Goal: Information Seeking & Learning: Check status

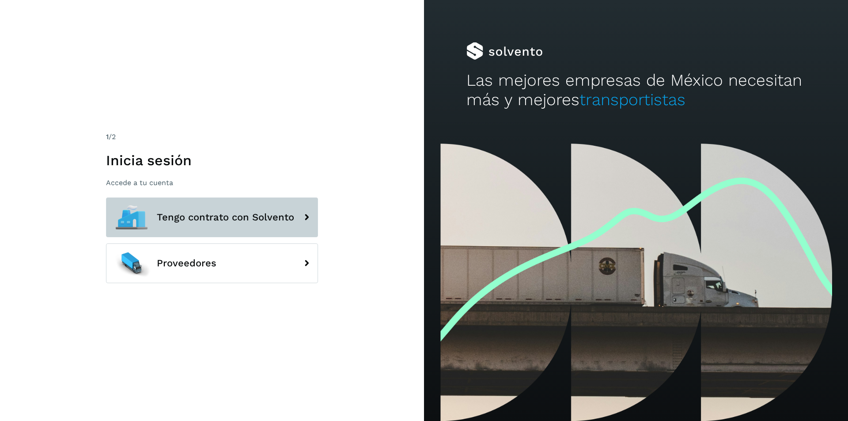
click at [256, 204] on button "Tengo contrato con Solvento" at bounding box center [212, 217] width 212 height 40
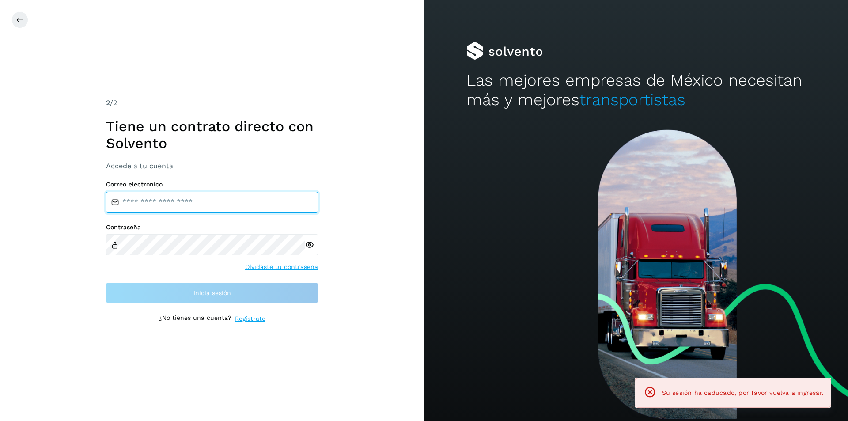
click at [257, 206] on input "email" at bounding box center [212, 202] width 212 height 21
type input "**********"
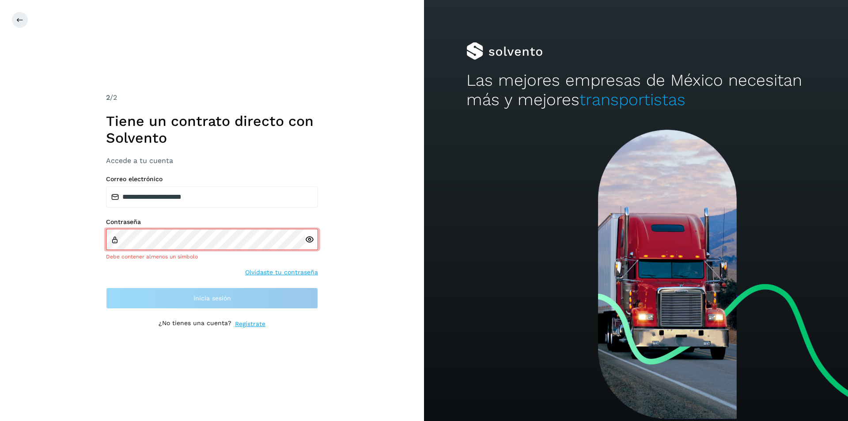
click at [307, 244] on div at bounding box center [311, 239] width 13 height 21
click at [311, 240] on icon at bounding box center [309, 239] width 9 height 9
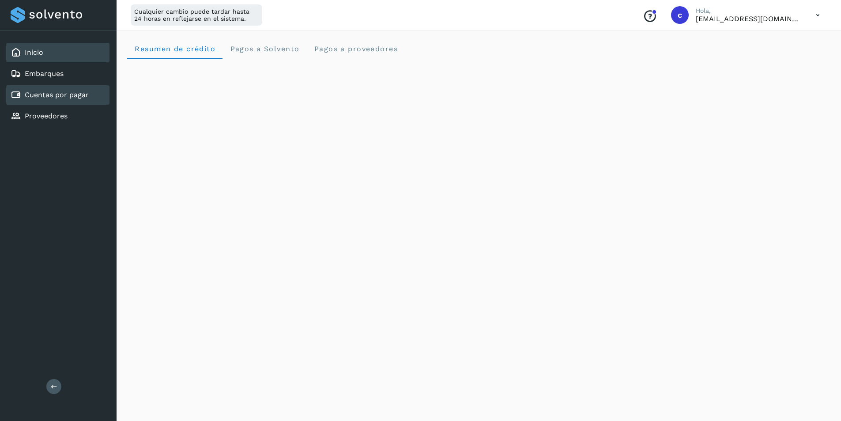
click at [65, 94] on link "Cuentas por pagar" at bounding box center [57, 94] width 64 height 8
click at [90, 89] on div "Cuentas por pagar" at bounding box center [57, 94] width 103 height 19
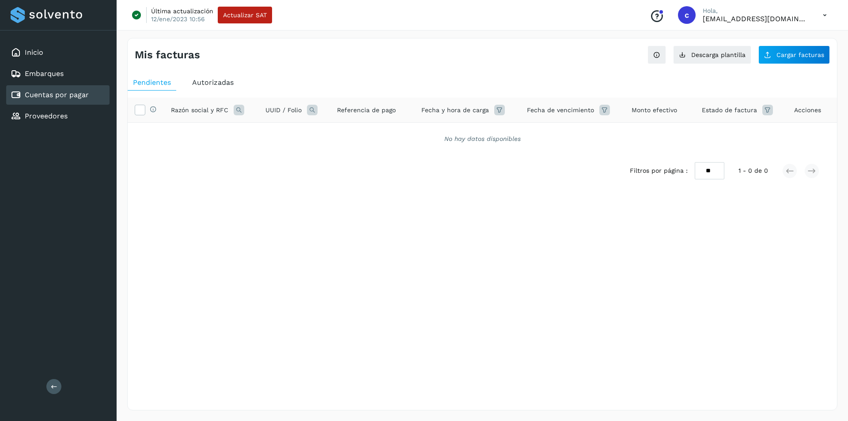
click at [202, 77] on div "Autorizadas" at bounding box center [213, 83] width 52 height 16
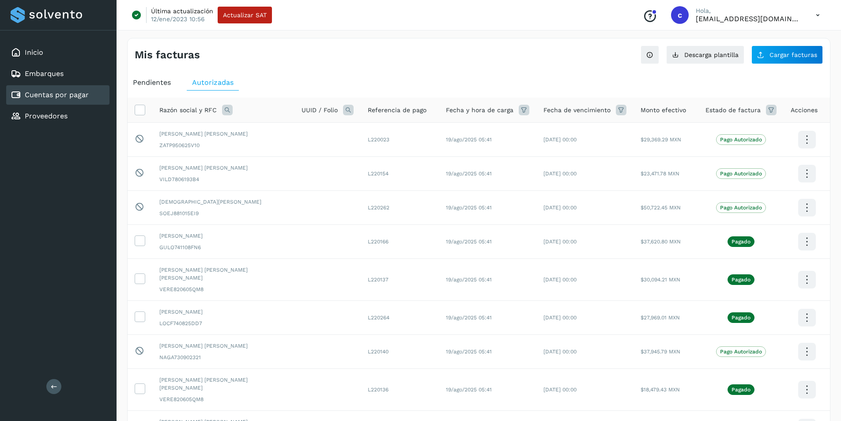
click at [229, 109] on icon at bounding box center [227, 110] width 11 height 11
click at [264, 131] on span "Razón social" at bounding box center [265, 129] width 38 height 9
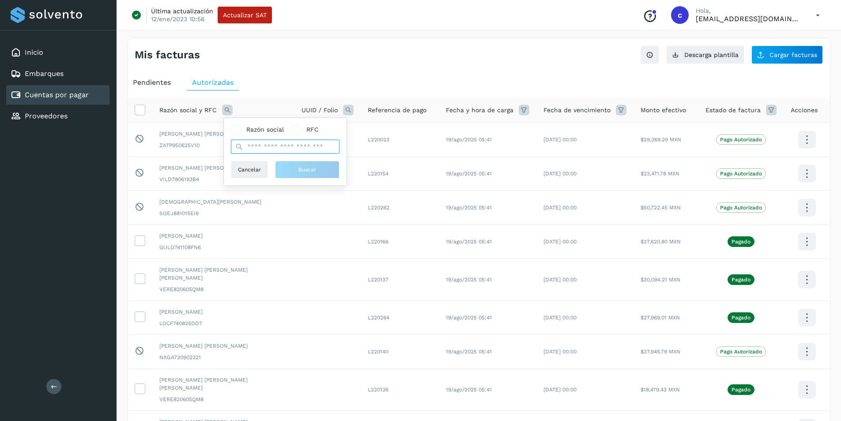
click at [271, 145] on input "text" at bounding box center [285, 147] width 109 height 14
type input "*****"
click at [304, 167] on span "Buscar" at bounding box center [307, 170] width 18 height 8
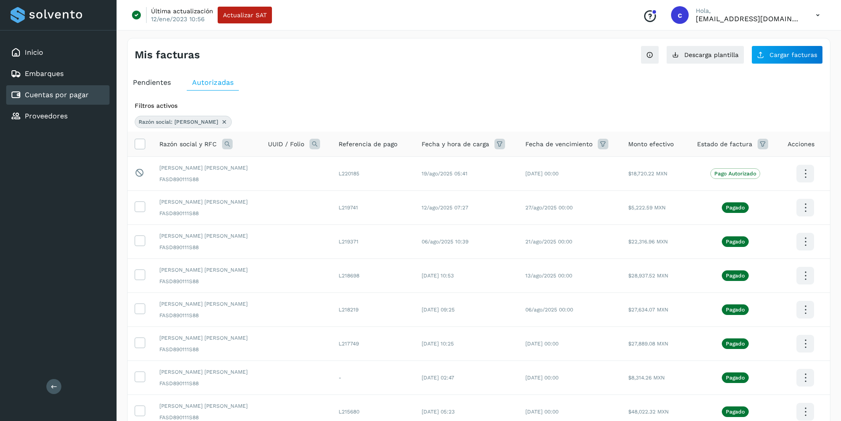
click at [221, 123] on icon at bounding box center [224, 121] width 7 height 7
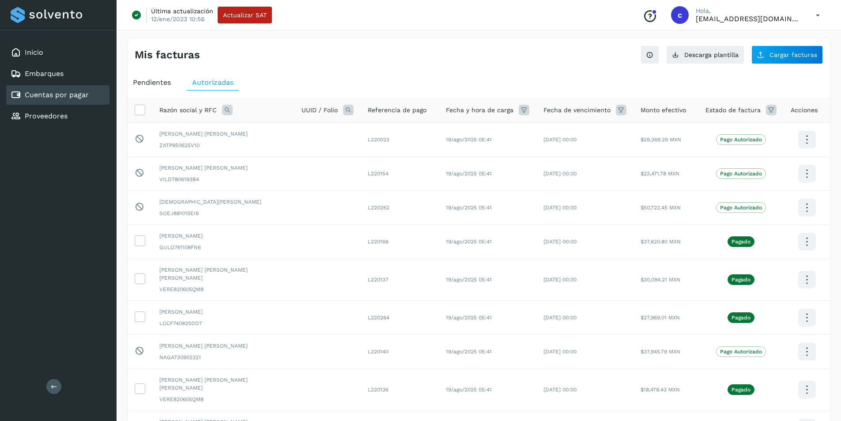
click at [225, 112] on icon at bounding box center [227, 110] width 11 height 11
click at [252, 133] on span "Razón social" at bounding box center [265, 129] width 38 height 9
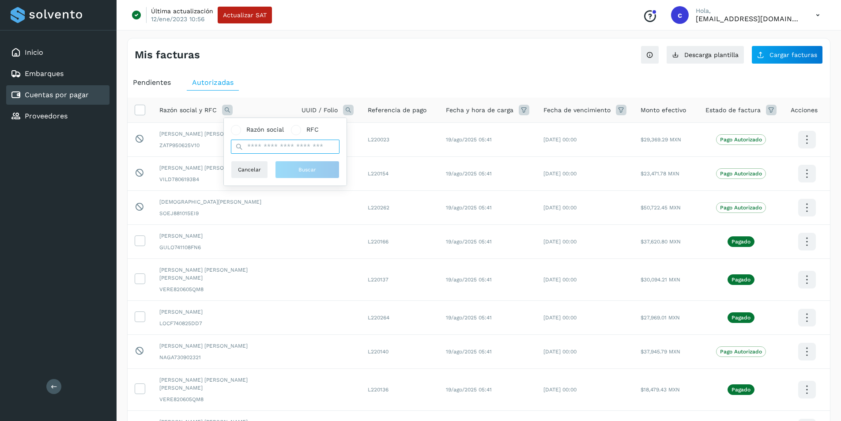
click at [260, 147] on input "text" at bounding box center [285, 147] width 109 height 14
type input "******"
click at [297, 166] on button "Buscar" at bounding box center [307, 170] width 64 height 18
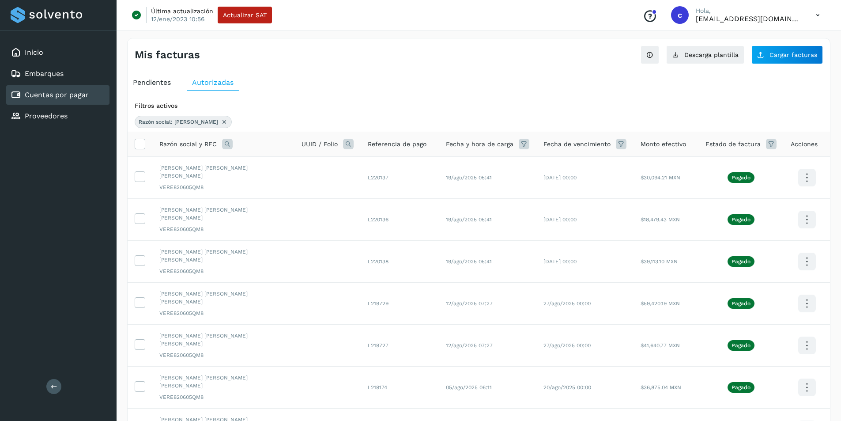
click at [221, 123] on icon at bounding box center [224, 121] width 7 height 7
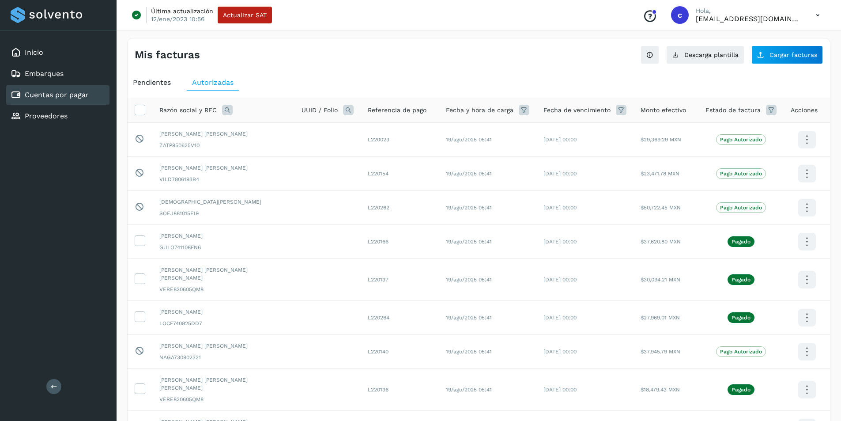
click at [223, 113] on icon at bounding box center [227, 110] width 11 height 11
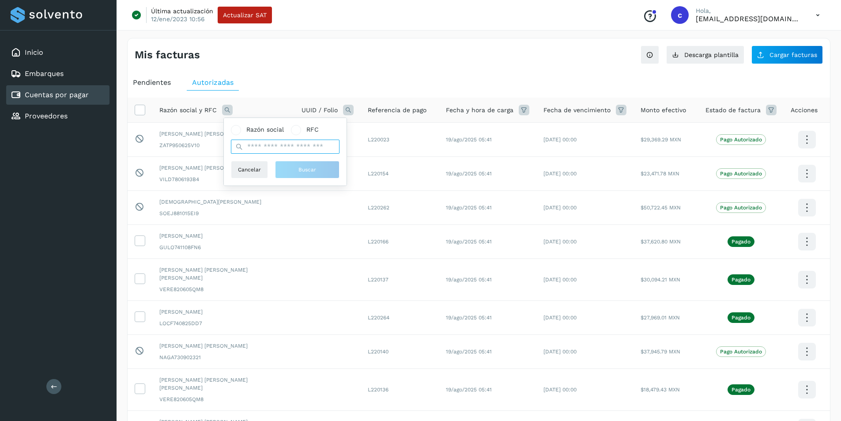
click at [254, 145] on input "text" at bounding box center [285, 147] width 109 height 14
type input "**********"
click at [302, 171] on span "Buscar" at bounding box center [307, 170] width 18 height 8
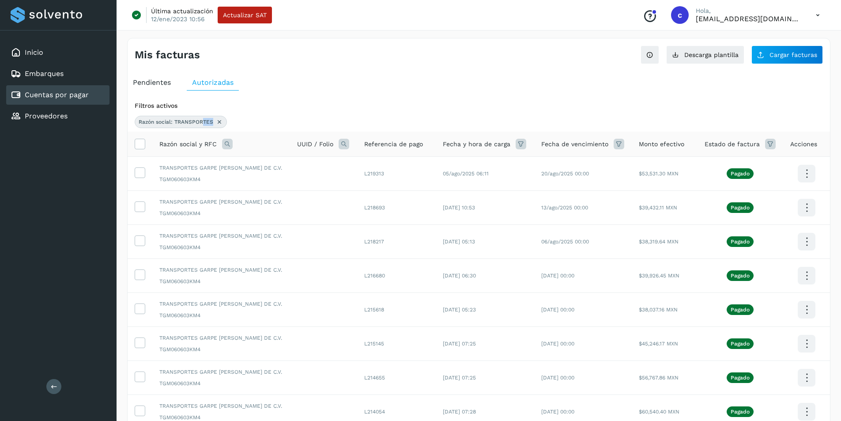
drag, startPoint x: 203, startPoint y: 123, endPoint x: 224, endPoint y: 146, distance: 31.2
click at [224, 146] on div "Filtros activos Razón social: TRANSPORTES Razón social y RFC UUID / Folio Refer…" at bounding box center [479, 328] width 702 height 460
click at [224, 146] on icon at bounding box center [227, 144] width 11 height 11
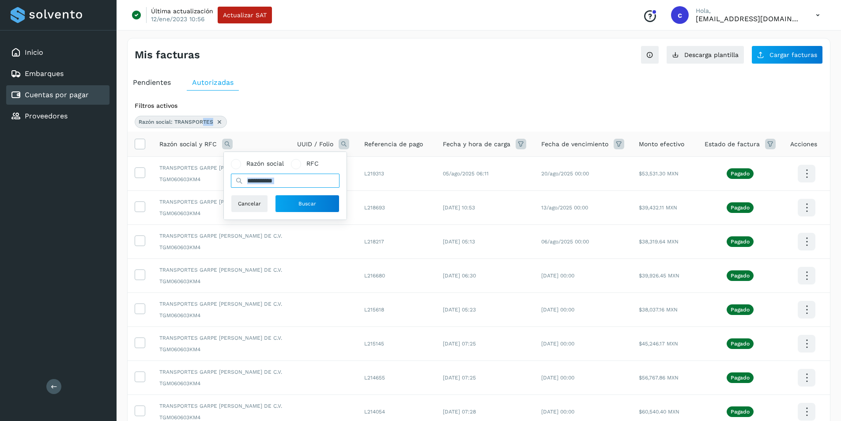
click at [302, 180] on input "**********" at bounding box center [285, 180] width 109 height 14
type input "**********"
click at [269, 197] on div "Cancelar Buscar" at bounding box center [285, 204] width 109 height 18
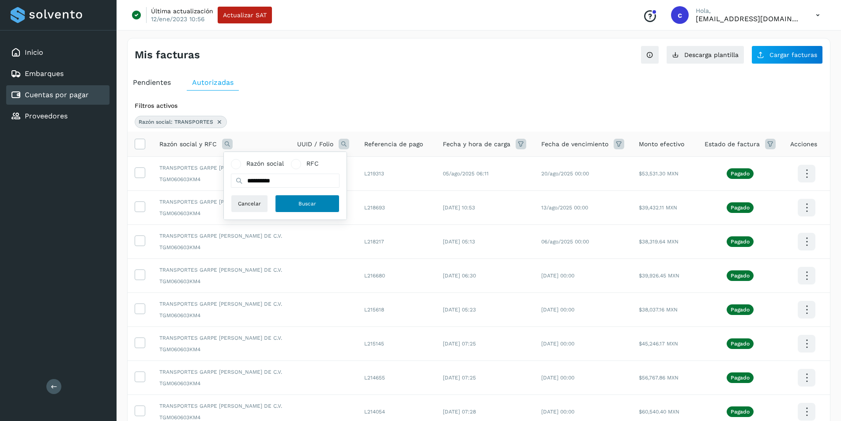
click at [302, 205] on span "Buscar" at bounding box center [307, 204] width 18 height 8
click at [215, 124] on icon at bounding box center [215, 121] width 7 height 7
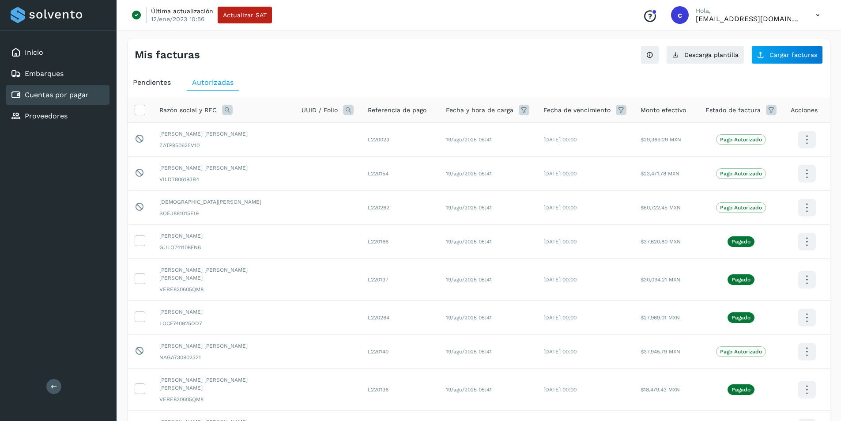
click at [224, 112] on icon at bounding box center [227, 110] width 11 height 11
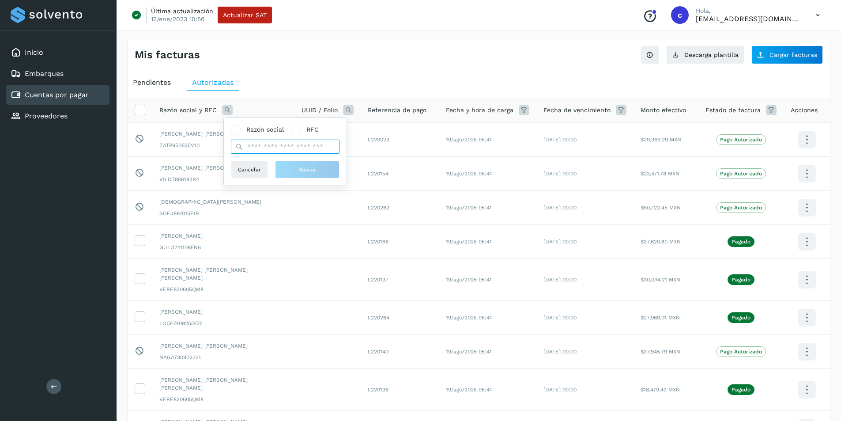
click at [246, 151] on input "text" at bounding box center [285, 147] width 109 height 14
type input "********"
click at [314, 174] on button "Buscar" at bounding box center [307, 170] width 64 height 18
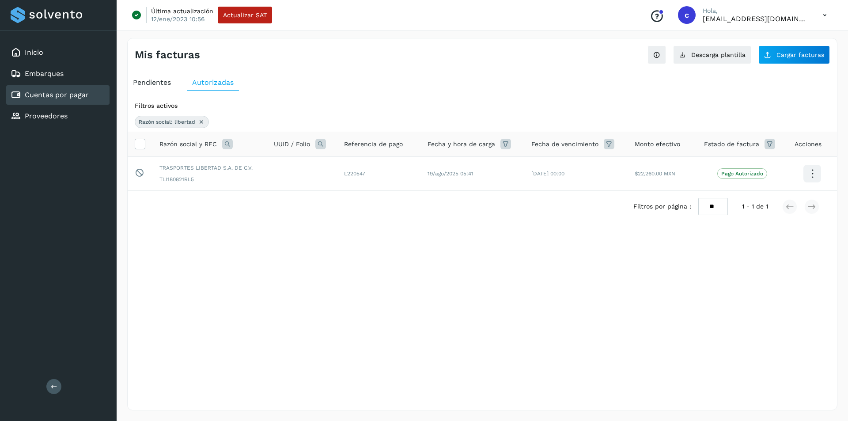
click at [202, 121] on icon at bounding box center [201, 121] width 7 height 7
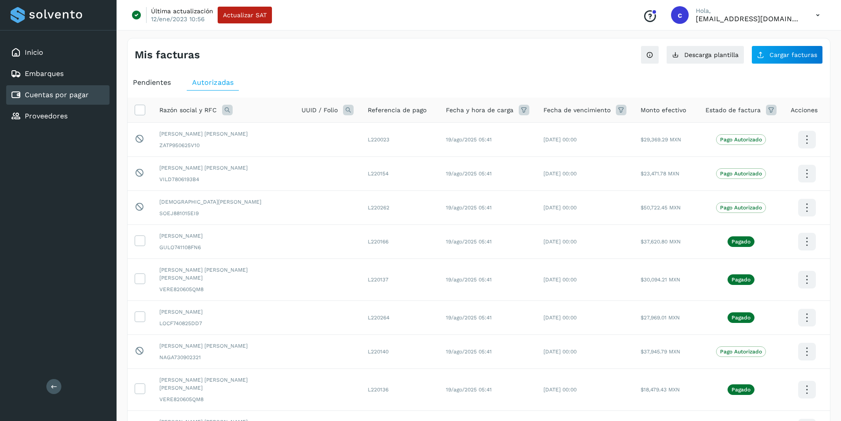
click at [229, 111] on icon at bounding box center [227, 110] width 11 height 11
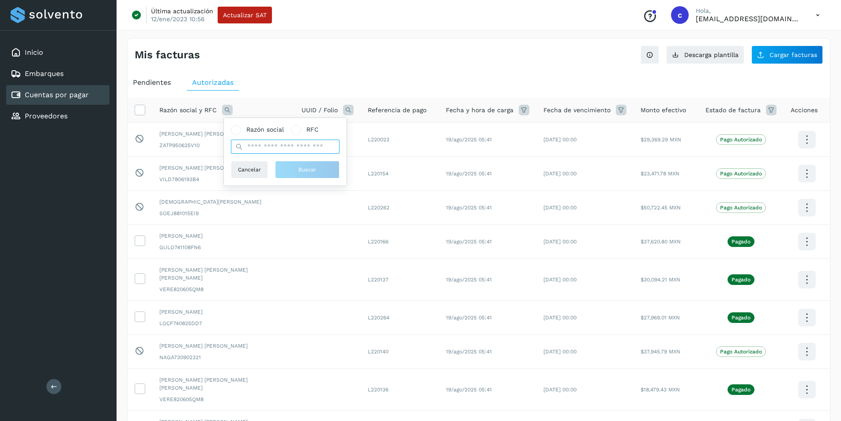
click at [252, 144] on input "text" at bounding box center [285, 147] width 109 height 14
type input "*****"
click at [293, 166] on button "Buscar" at bounding box center [307, 170] width 64 height 18
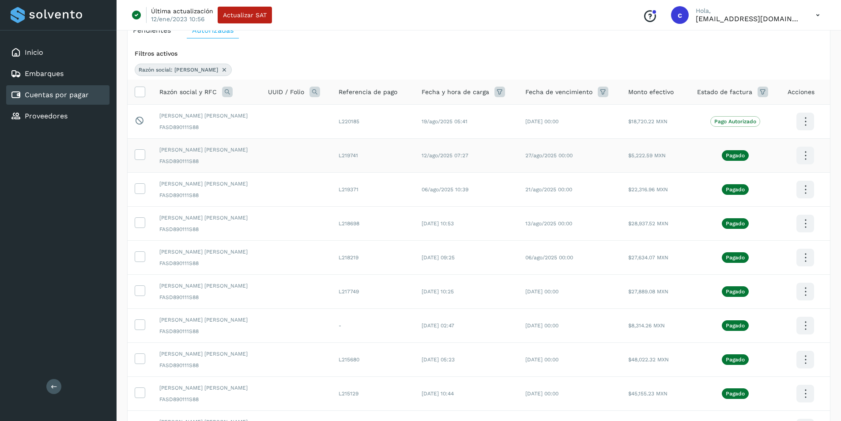
scroll to position [52, 0]
click at [221, 70] on icon at bounding box center [224, 70] width 7 height 7
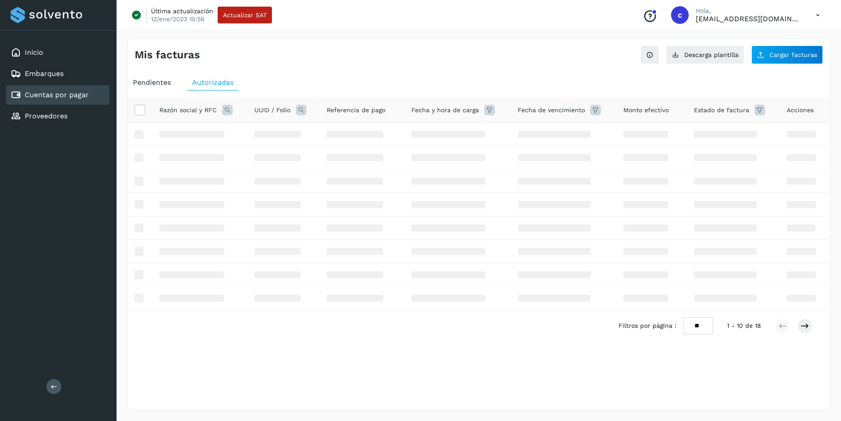
scroll to position [0, 0]
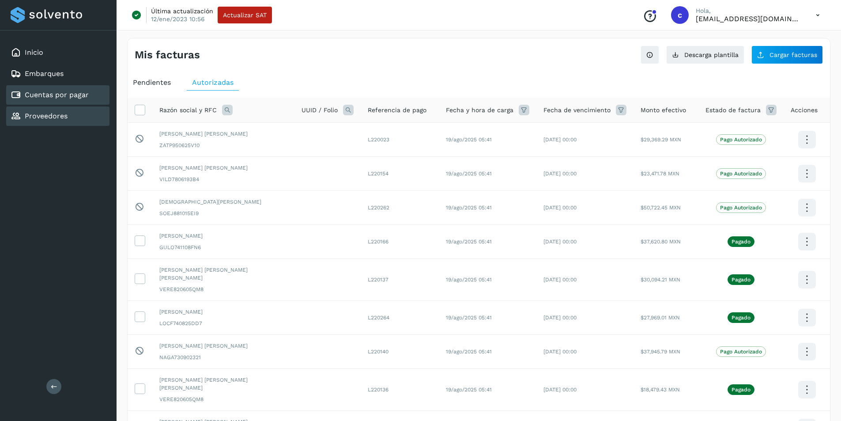
click at [68, 115] on div "Proveedores" at bounding box center [57, 115] width 103 height 19
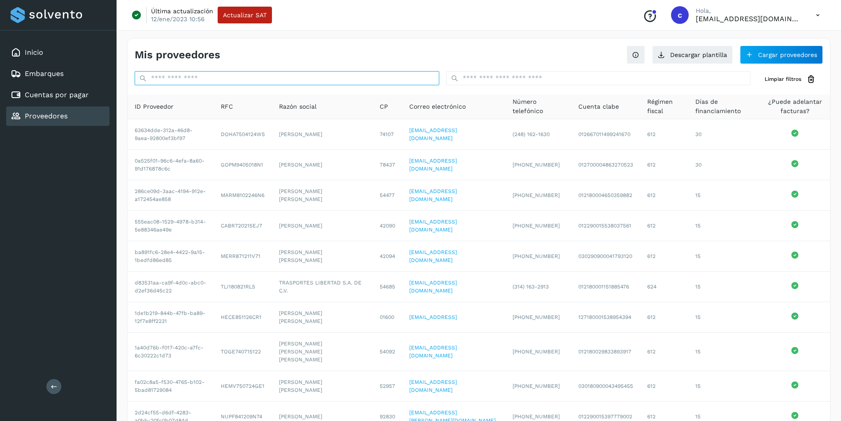
click at [263, 72] on input "text" at bounding box center [287, 78] width 305 height 14
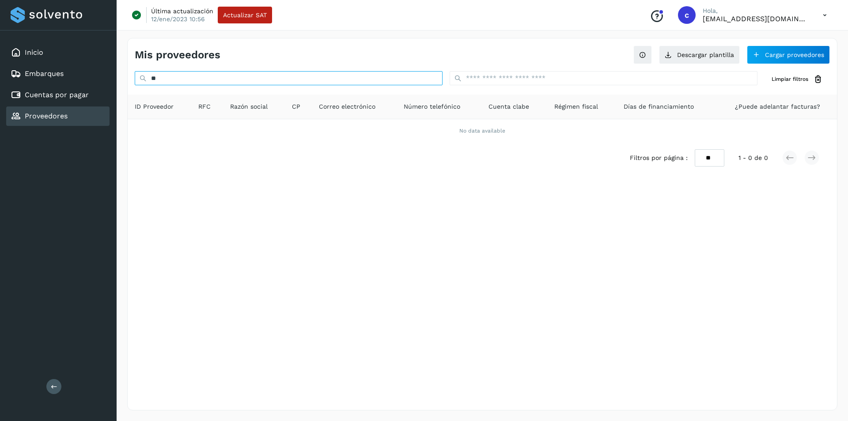
type input "*"
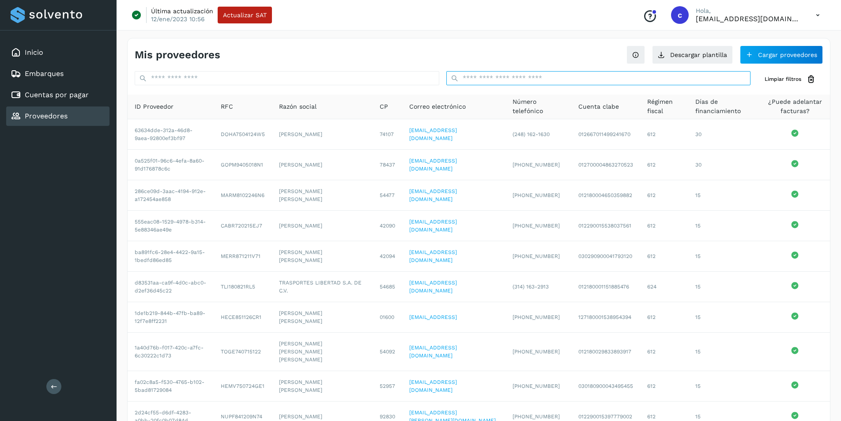
click at [493, 73] on input "text" at bounding box center [598, 78] width 305 height 14
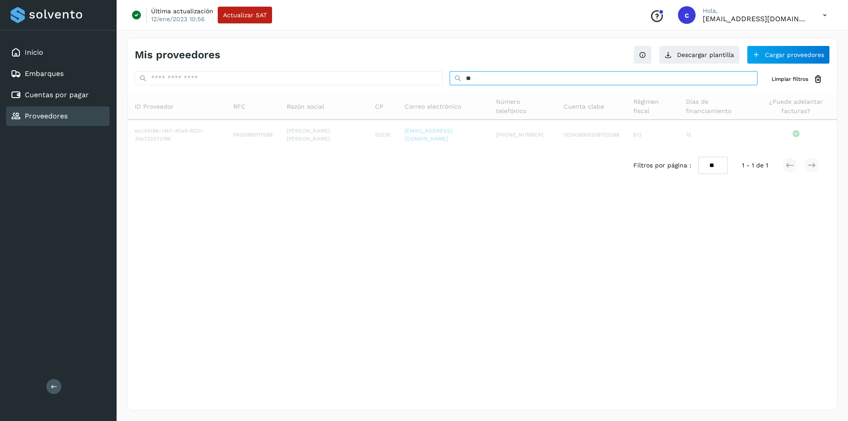
type input "*"
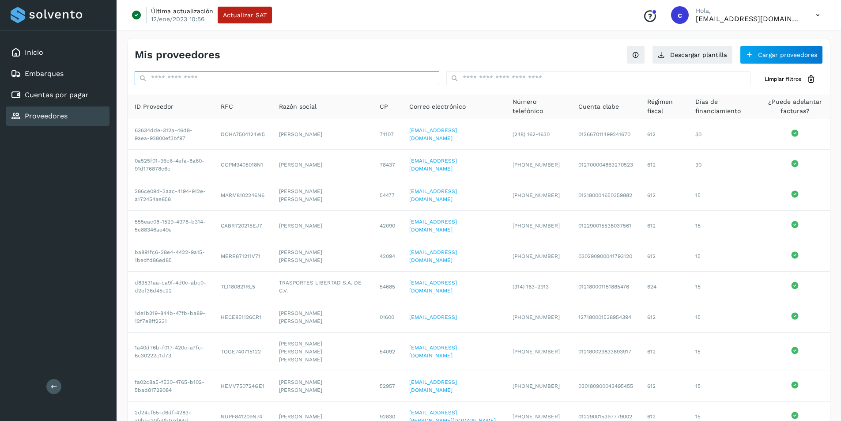
click at [253, 75] on input "text" at bounding box center [287, 78] width 305 height 14
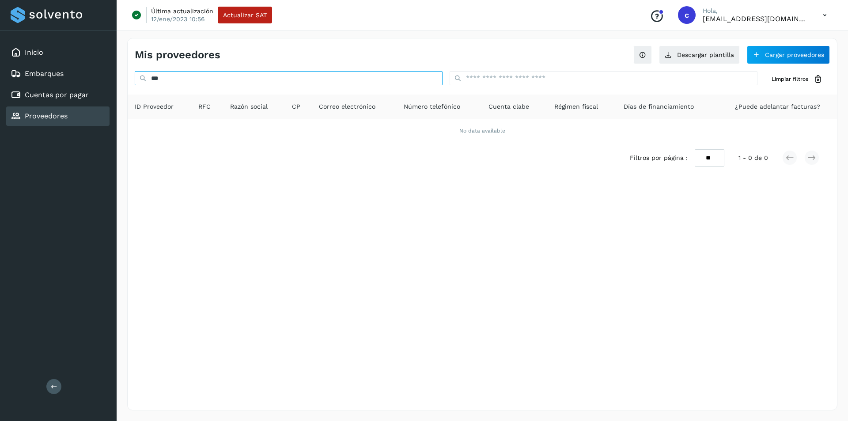
type input "****"
click at [324, 76] on input "****" at bounding box center [289, 78] width 308 height 14
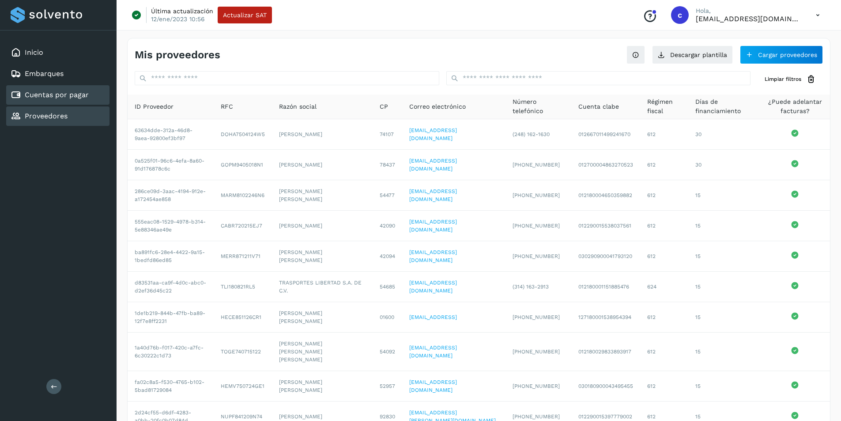
click at [53, 87] on div "Cuentas por pagar" at bounding box center [57, 94] width 103 height 19
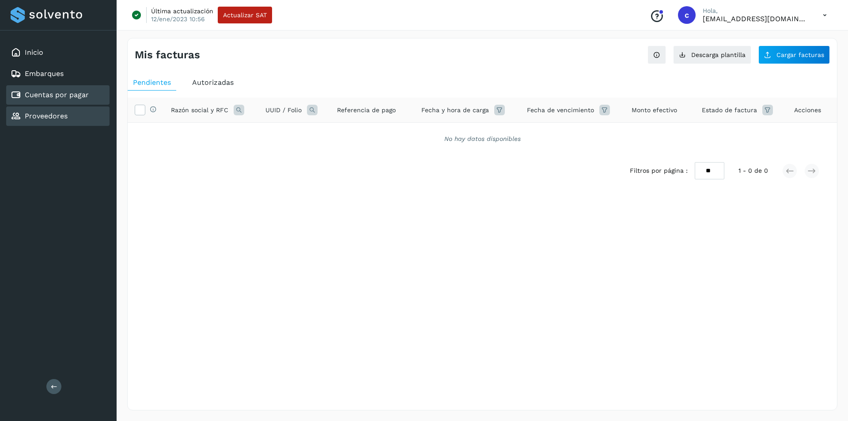
click at [74, 123] on div "Proveedores" at bounding box center [57, 115] width 103 height 19
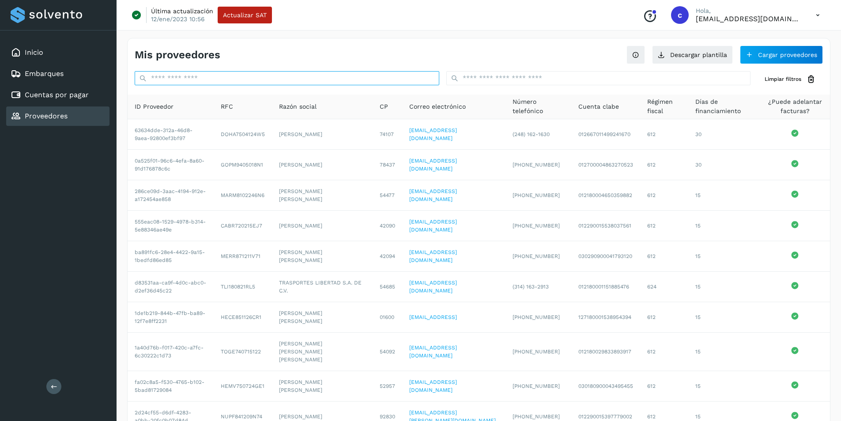
click at [217, 79] on input "text" at bounding box center [287, 78] width 305 height 14
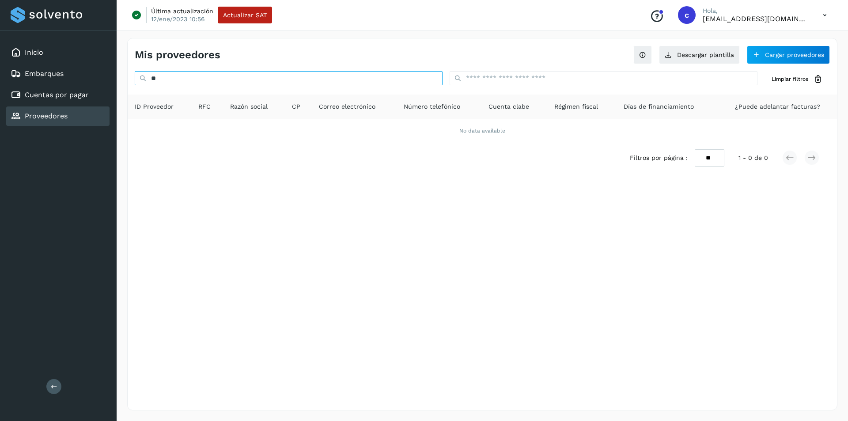
type input "*"
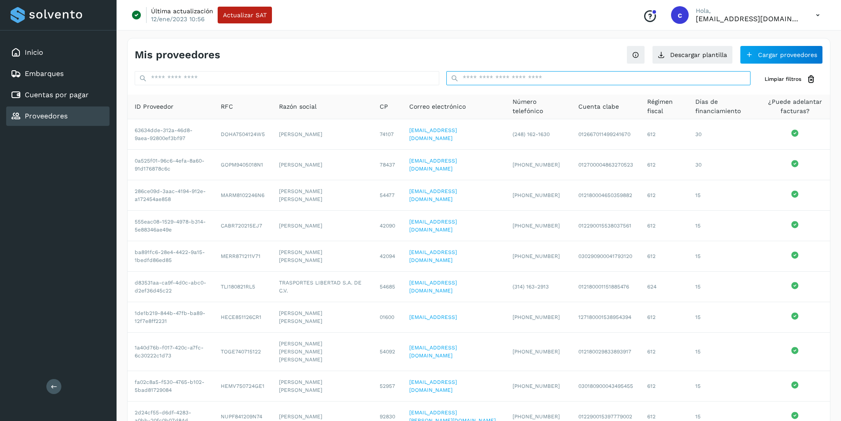
click at [574, 77] on input "text" at bounding box center [598, 78] width 305 height 14
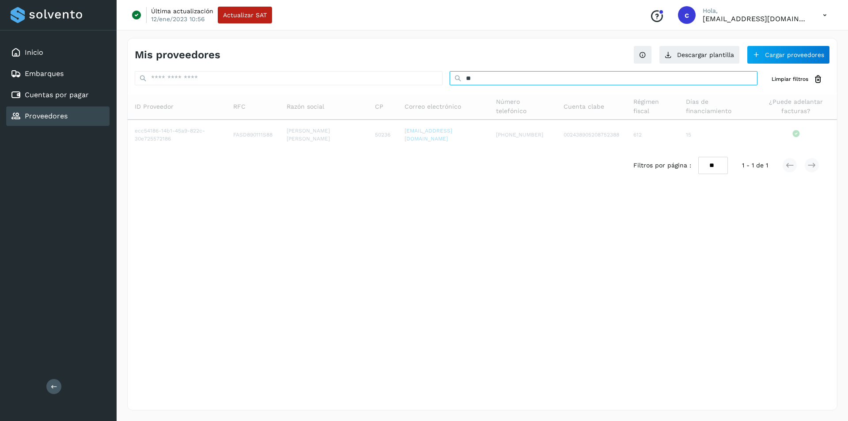
type input "*"
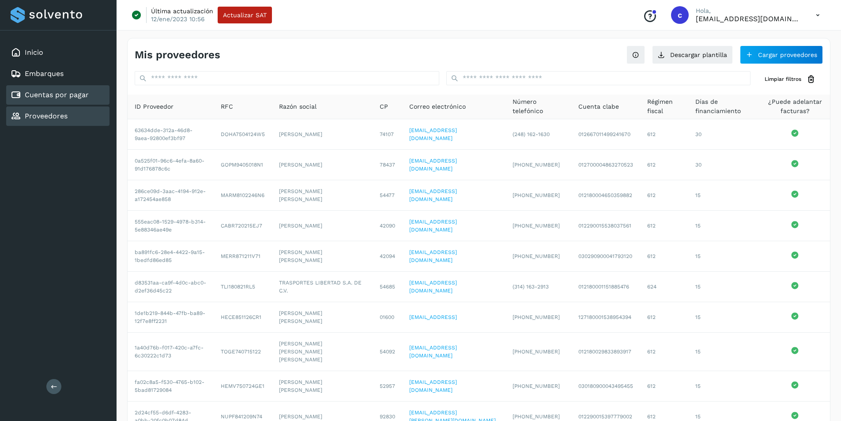
click at [60, 89] on div "Cuentas por pagar" at bounding box center [57, 94] width 103 height 19
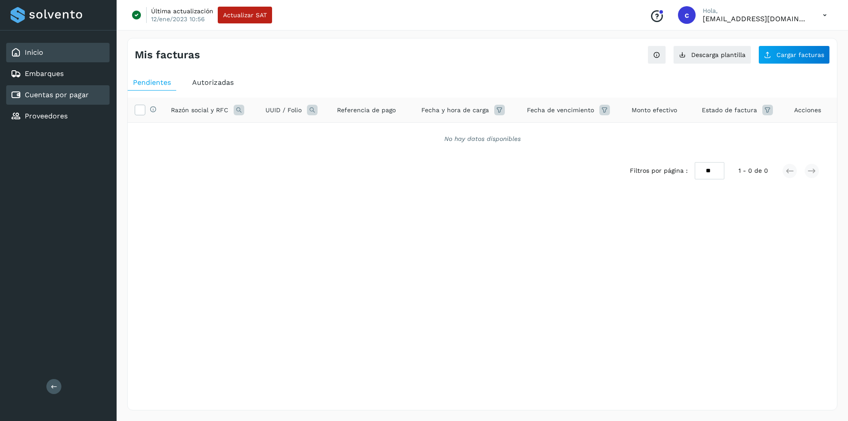
click at [53, 56] on div "Inicio" at bounding box center [57, 52] width 103 height 19
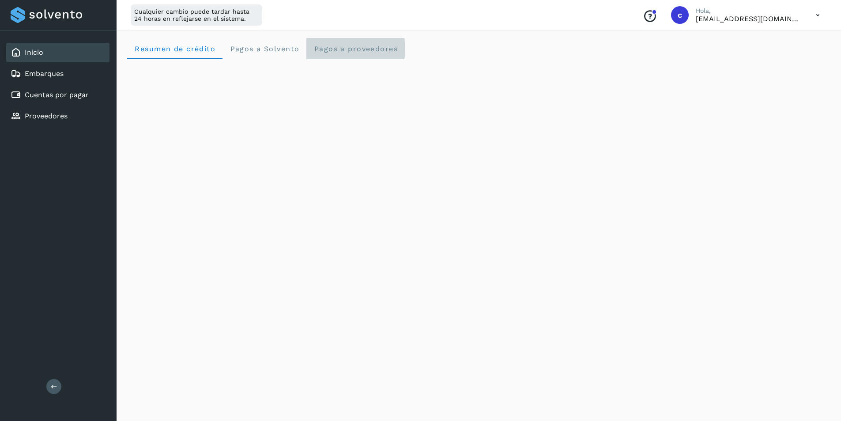
click at [365, 46] on span "Pagos a proveedores" at bounding box center [355, 49] width 84 height 8
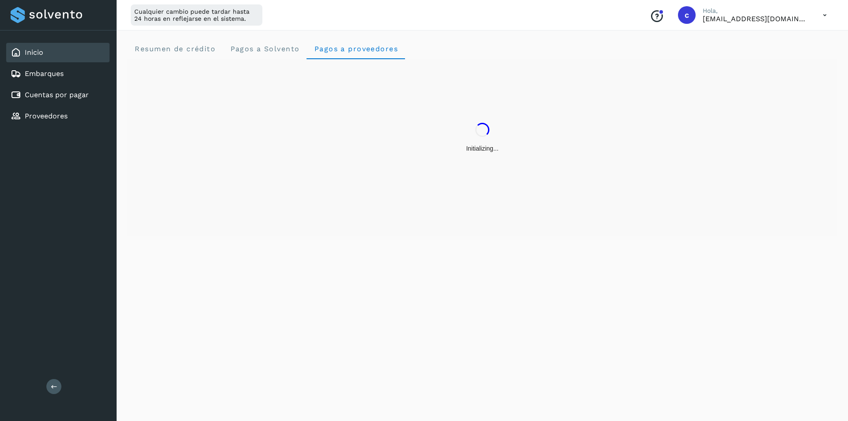
click at [60, 58] on div "Inicio" at bounding box center [57, 52] width 103 height 19
click at [76, 94] on link "Cuentas por pagar" at bounding box center [57, 94] width 64 height 8
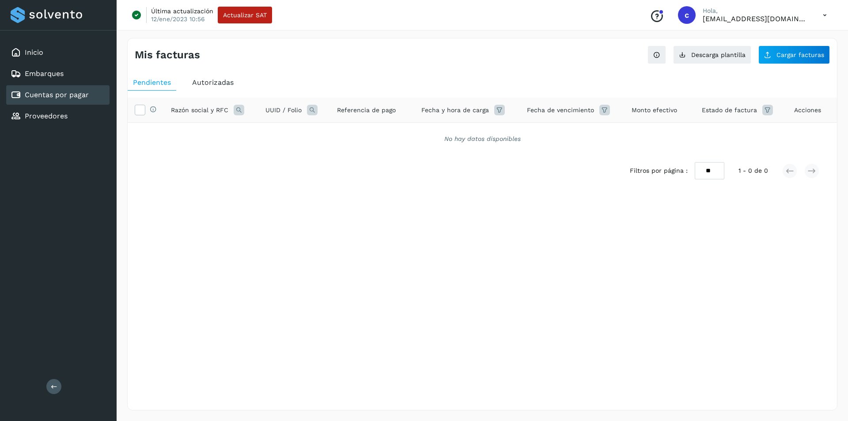
click at [200, 75] on div "Autorizadas" at bounding box center [213, 83] width 52 height 16
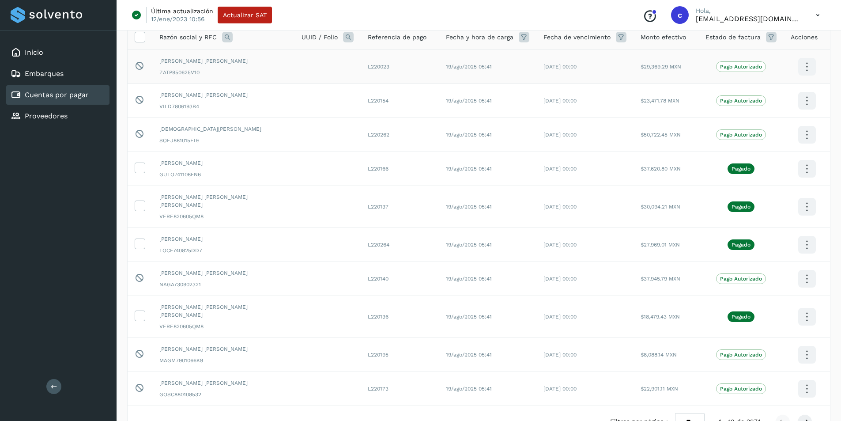
scroll to position [117, 0]
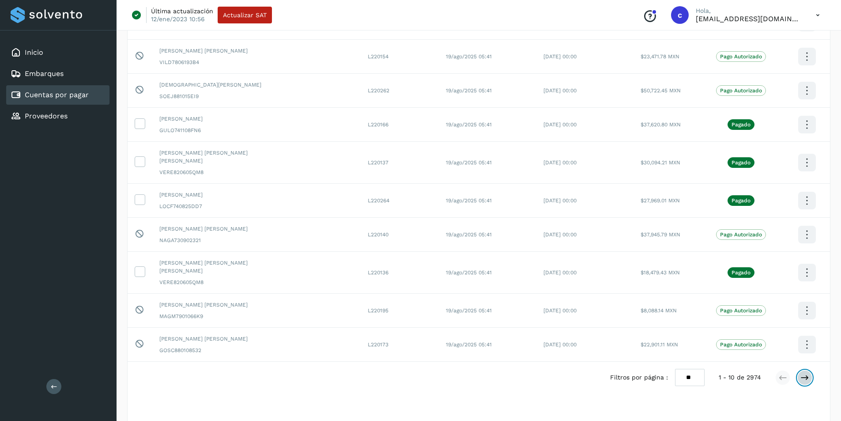
click at [804, 373] on icon at bounding box center [804, 377] width 9 height 9
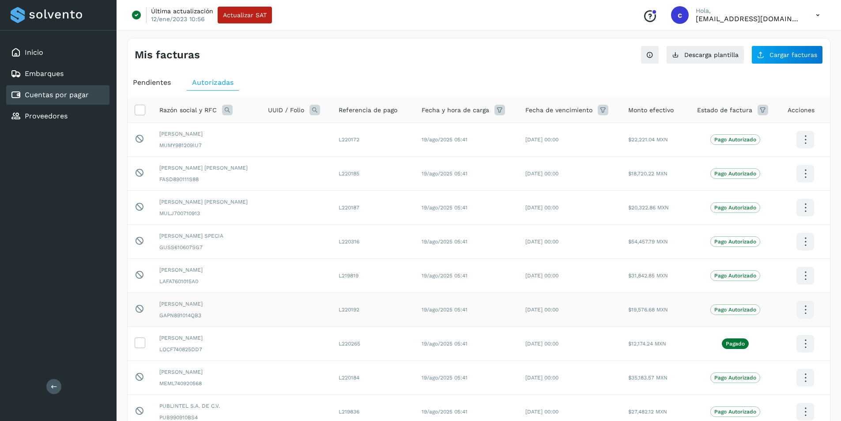
click at [807, 150] on icon at bounding box center [805, 139] width 21 height 21
click at [784, 274] on div at bounding box center [420, 210] width 841 height 421
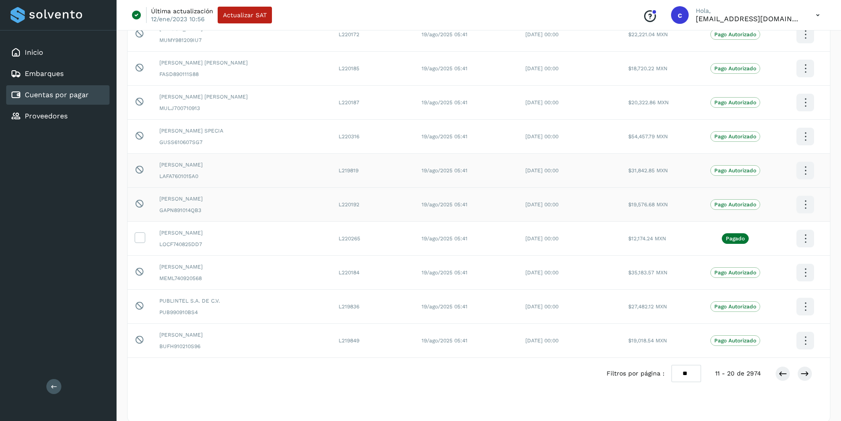
scroll to position [117, 0]
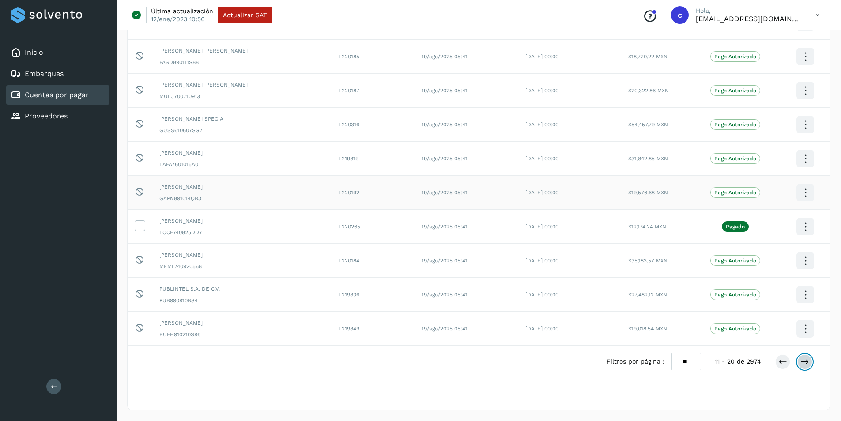
click at [809, 359] on icon at bounding box center [804, 361] width 9 height 9
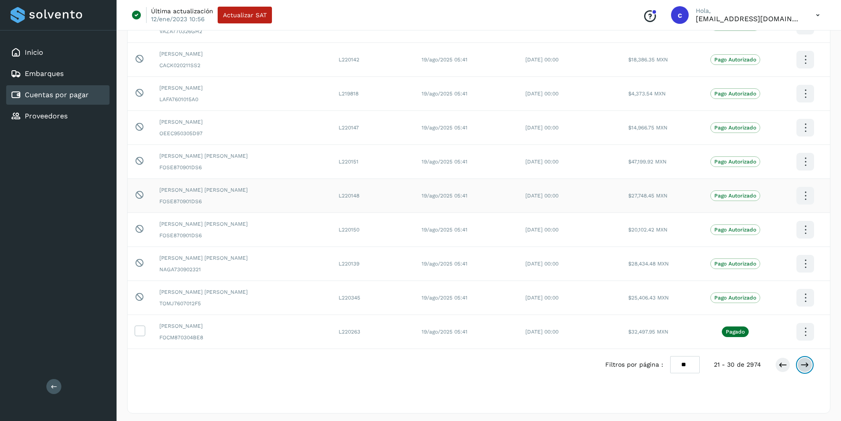
scroll to position [114, 0]
click at [807, 365] on icon at bounding box center [804, 364] width 9 height 9
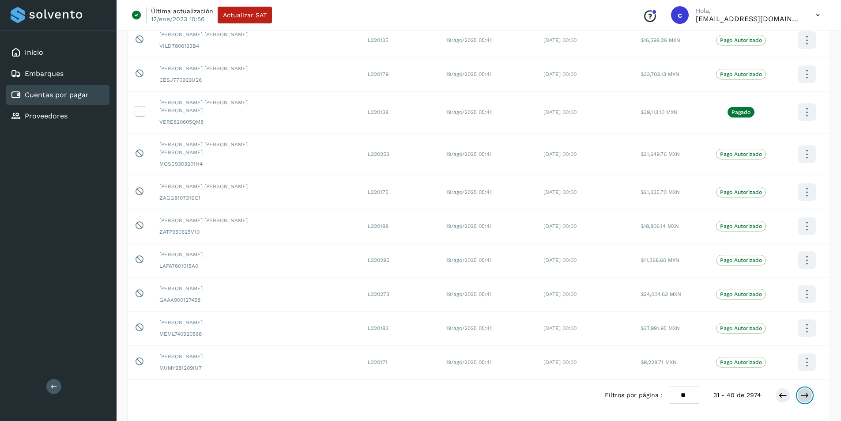
scroll to position [117, 0]
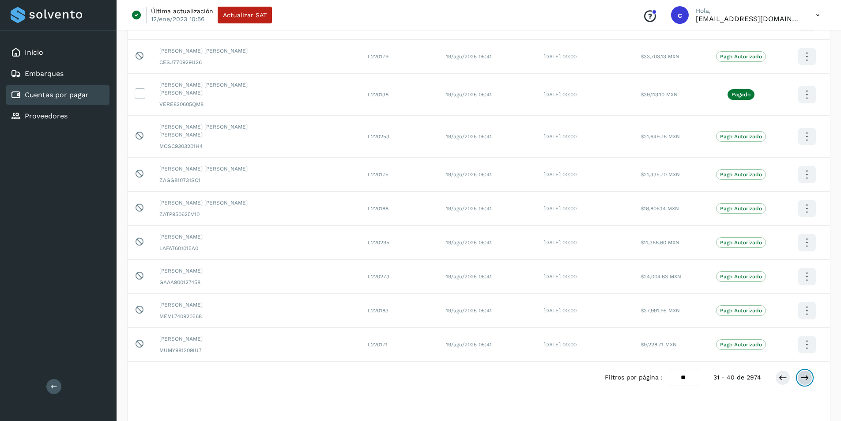
click at [800, 373] on icon at bounding box center [804, 377] width 9 height 9
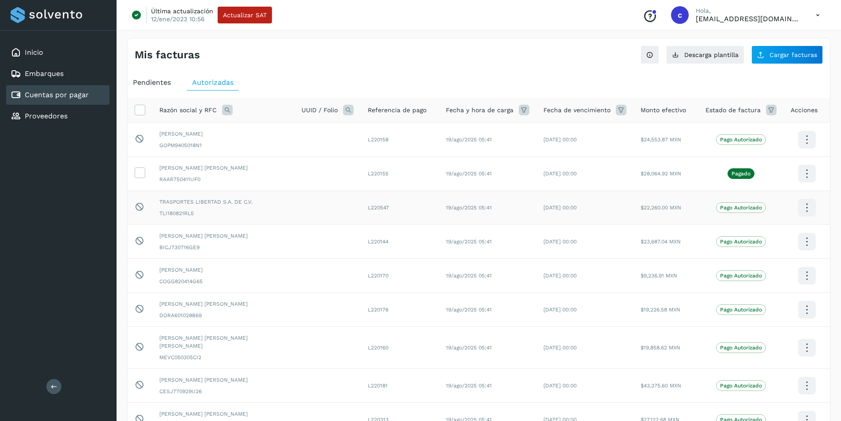
click at [369, 214] on td "L220547" at bounding box center [400, 208] width 78 height 34
click at [36, 54] on link "Inicio" at bounding box center [34, 52] width 19 height 8
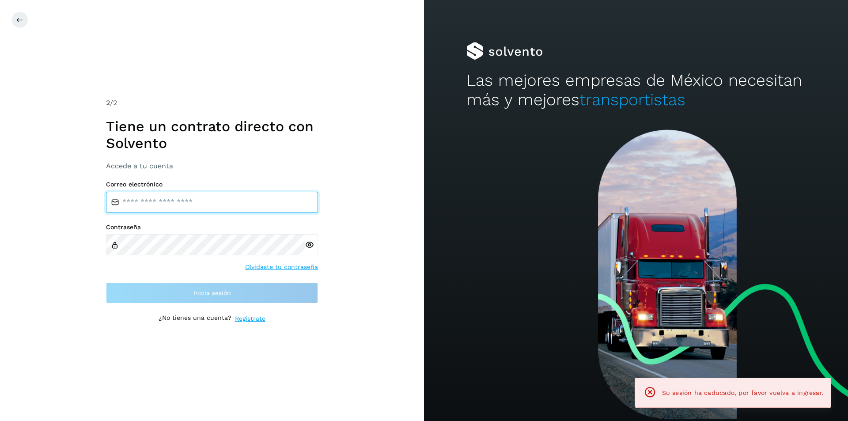
click at [189, 206] on input "email" at bounding box center [212, 202] width 212 height 21
type input "**********"
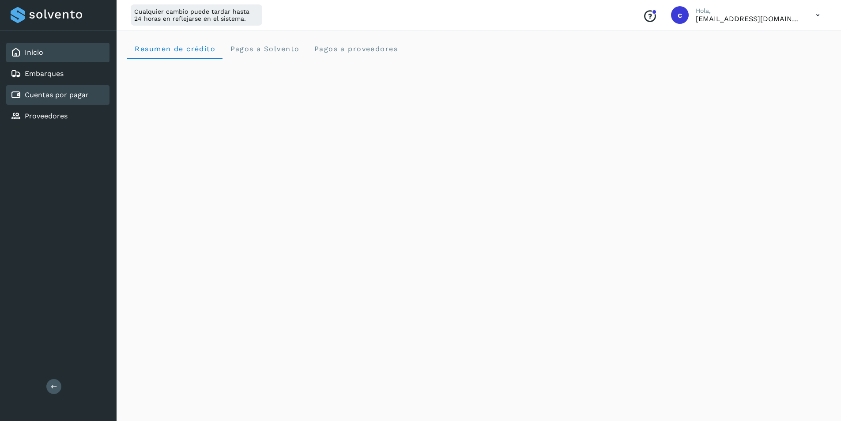
click at [81, 89] on div "Cuentas por pagar" at bounding box center [57, 94] width 103 height 19
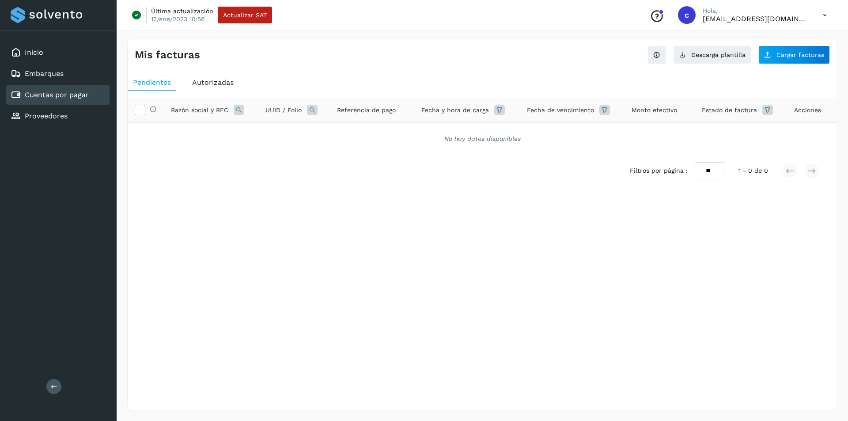
click at [221, 83] on span "Autorizadas" at bounding box center [212, 82] width 41 height 8
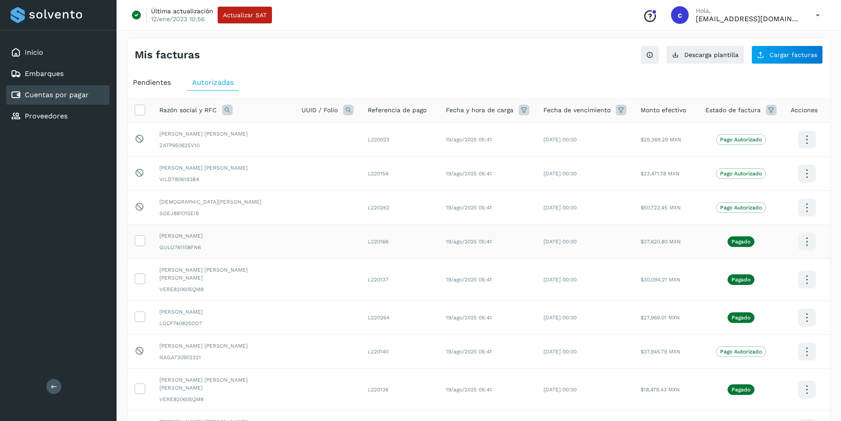
scroll to position [117, 0]
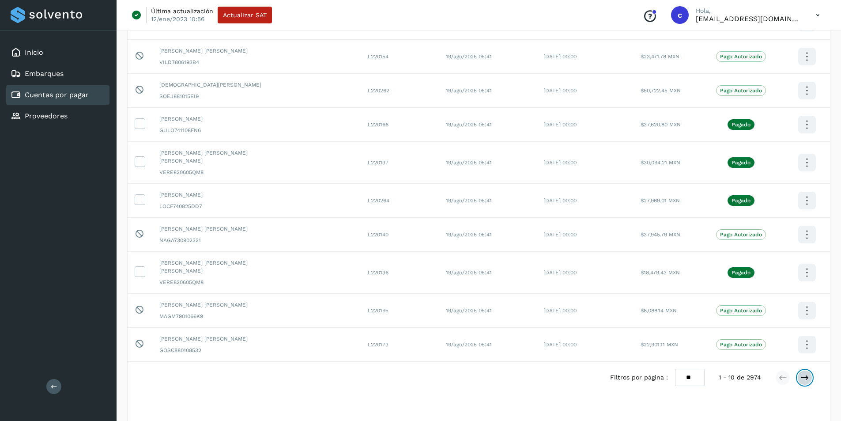
click at [809, 370] on button at bounding box center [804, 377] width 15 height 15
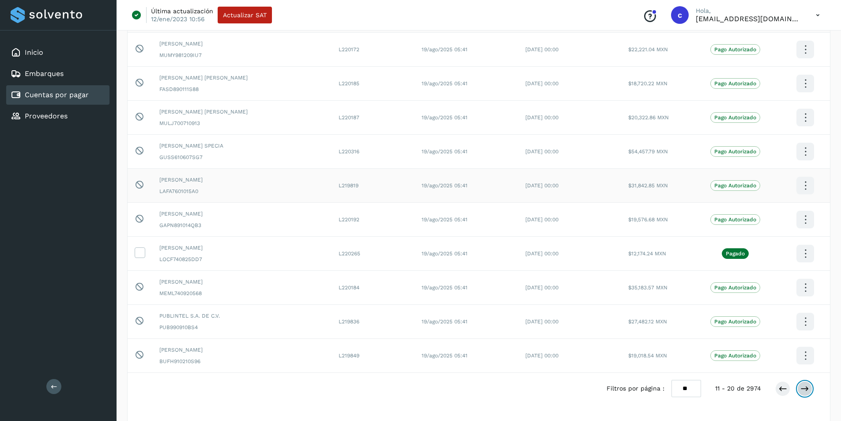
scroll to position [0, 0]
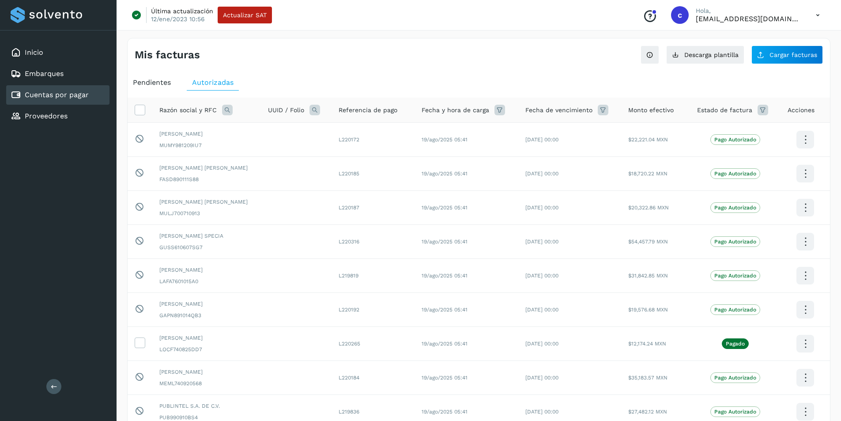
click at [229, 110] on icon at bounding box center [227, 110] width 11 height 11
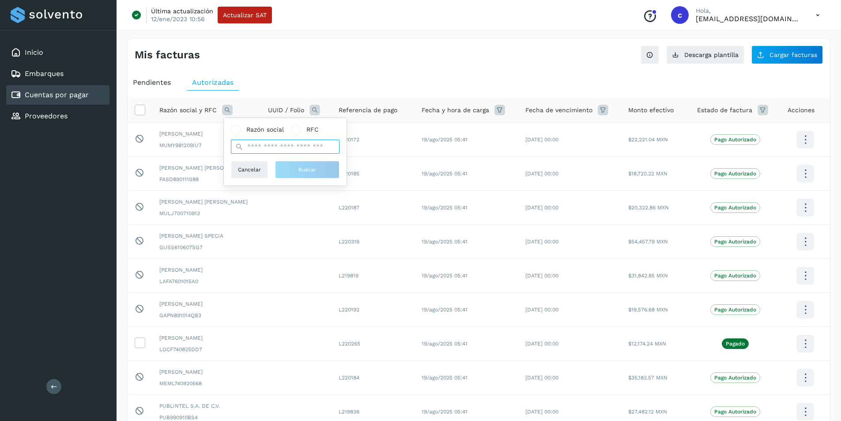
click at [279, 146] on input "text" at bounding box center [285, 147] width 109 height 14
type input "*******"
click at [297, 166] on button "Buscar" at bounding box center [307, 170] width 64 height 18
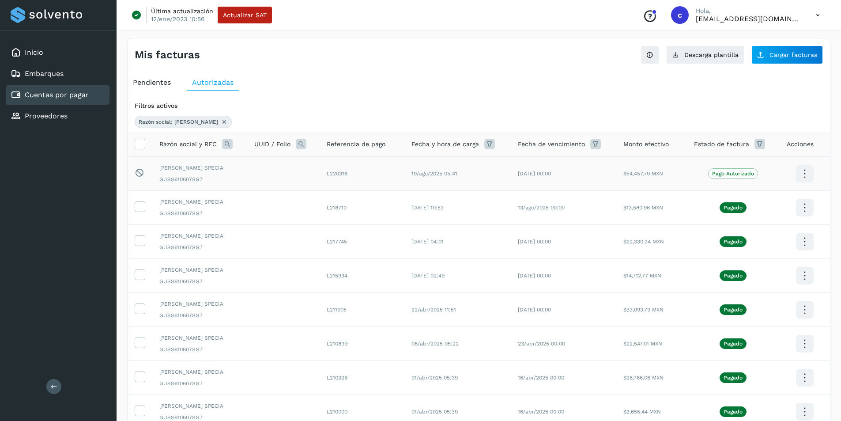
scroll to position [151, 0]
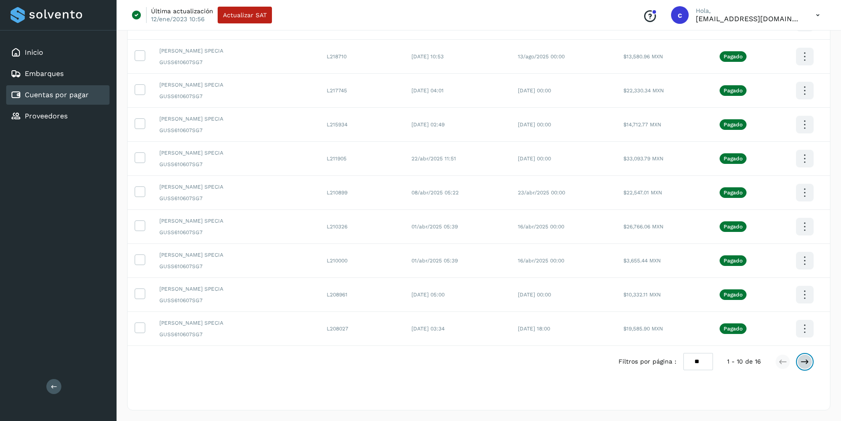
click at [798, 358] on button at bounding box center [804, 361] width 15 height 15
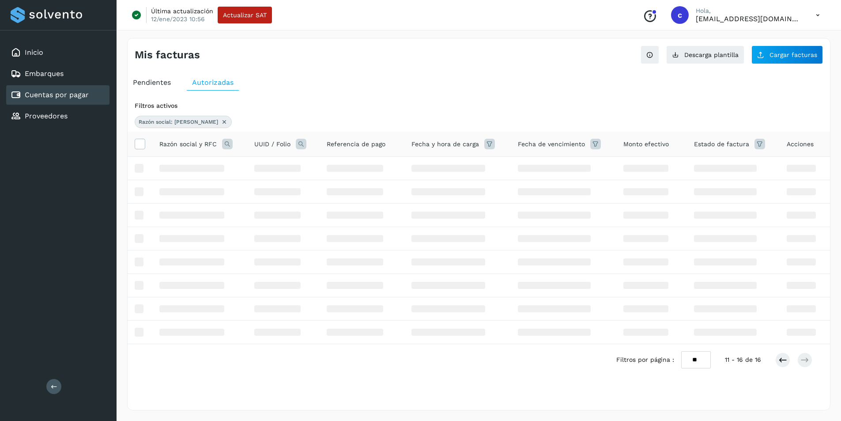
scroll to position [0, 0]
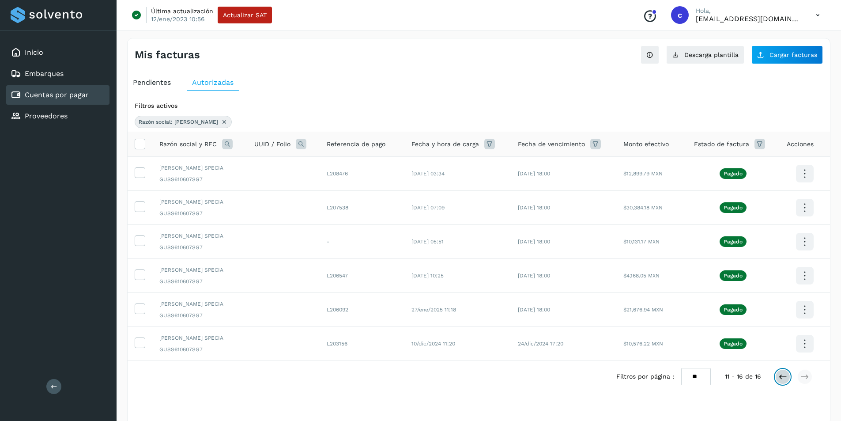
click at [784, 376] on icon at bounding box center [782, 376] width 9 height 9
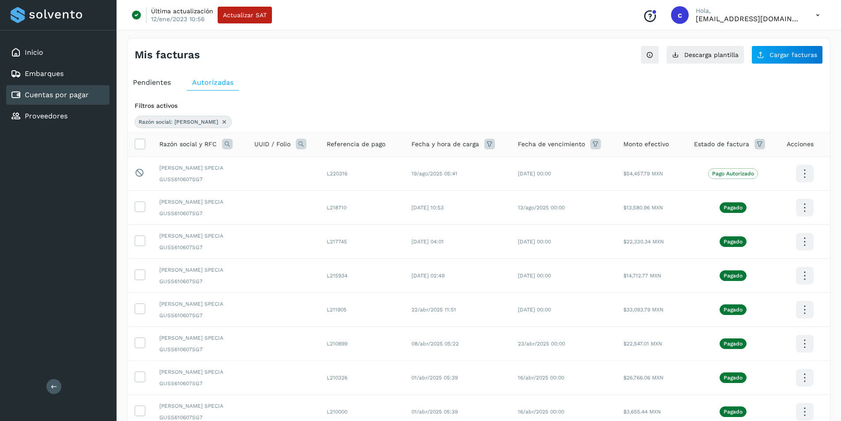
click at [221, 122] on icon at bounding box center [224, 121] width 7 height 7
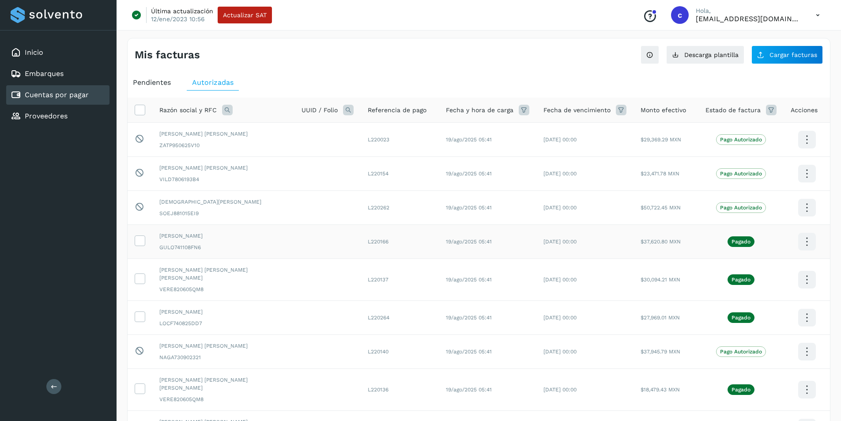
scroll to position [117, 0]
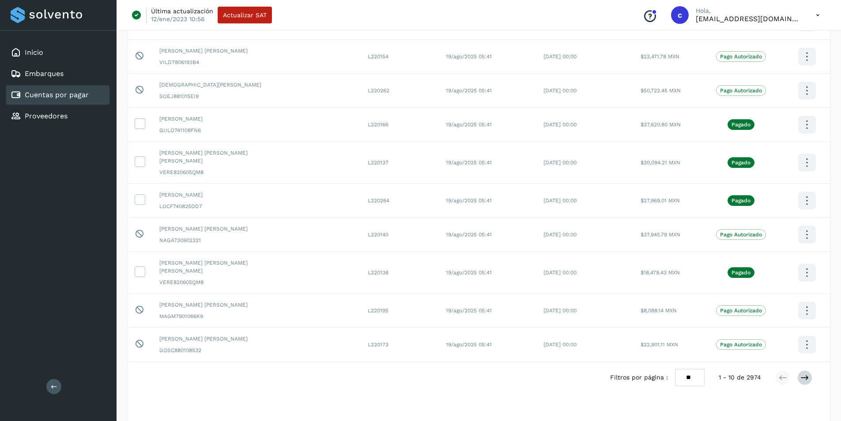
drag, startPoint x: 813, startPoint y: 362, endPoint x: 800, endPoint y: 362, distance: 12.8
click at [800, 369] on div "Filtros por página : ** ** ** 1 - 10 de 2974" at bounding box center [718, 377] width 216 height 17
click at [800, 373] on icon at bounding box center [804, 377] width 9 height 9
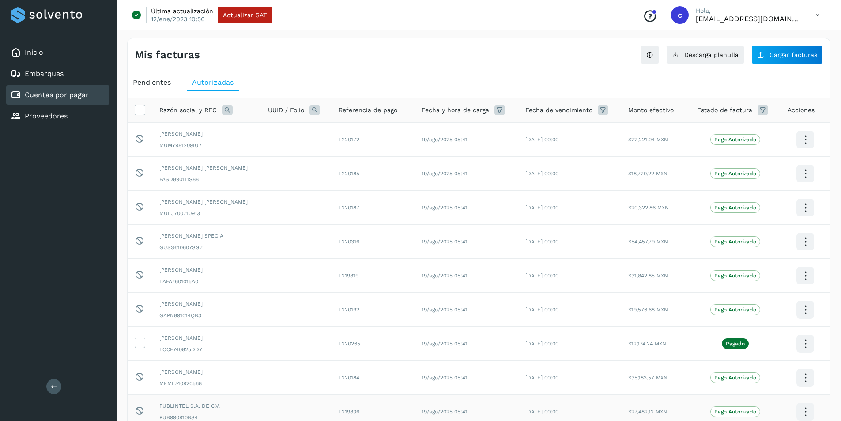
scroll to position [102, 0]
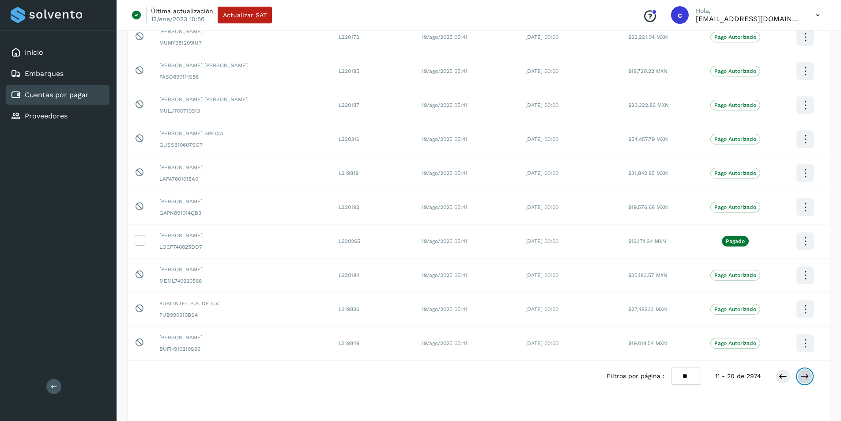
click at [806, 376] on icon at bounding box center [804, 376] width 9 height 9
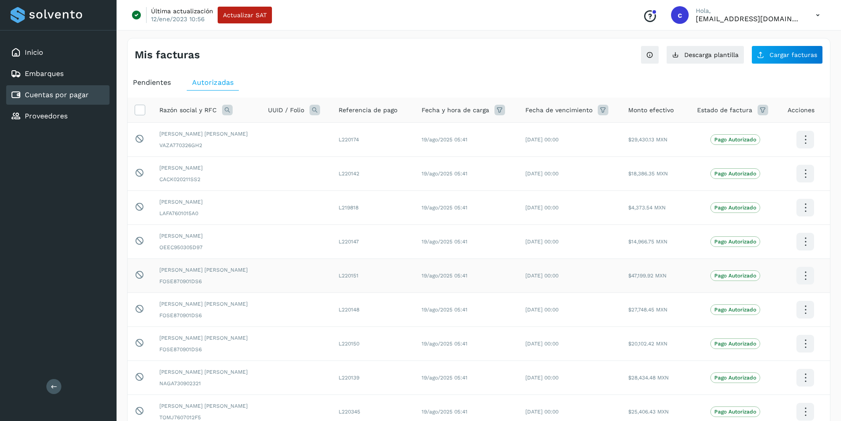
scroll to position [117, 0]
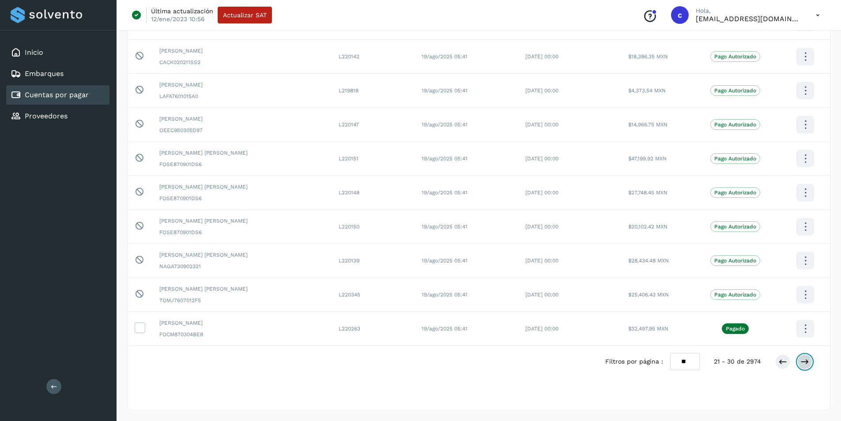
click at [799, 358] on button at bounding box center [804, 361] width 15 height 15
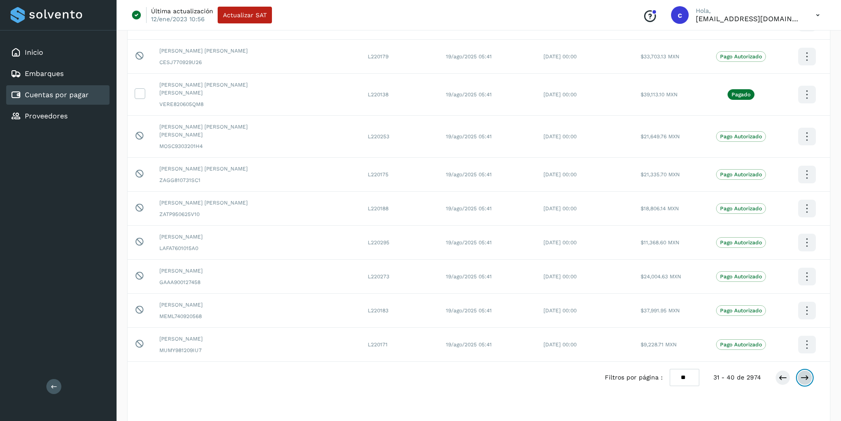
click at [804, 373] on icon at bounding box center [804, 377] width 9 height 9
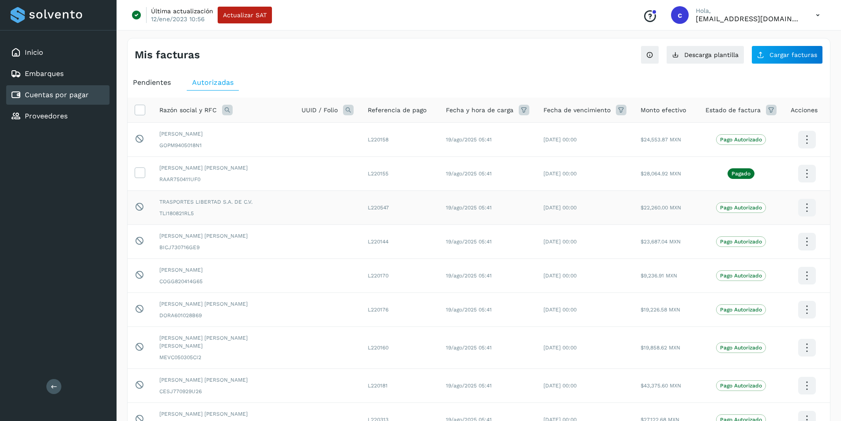
click at [803, 150] on icon at bounding box center [806, 139] width 21 height 21
click at [667, 213] on div at bounding box center [420, 210] width 841 height 421
click at [25, 48] on link "Inicio" at bounding box center [34, 52] width 19 height 8
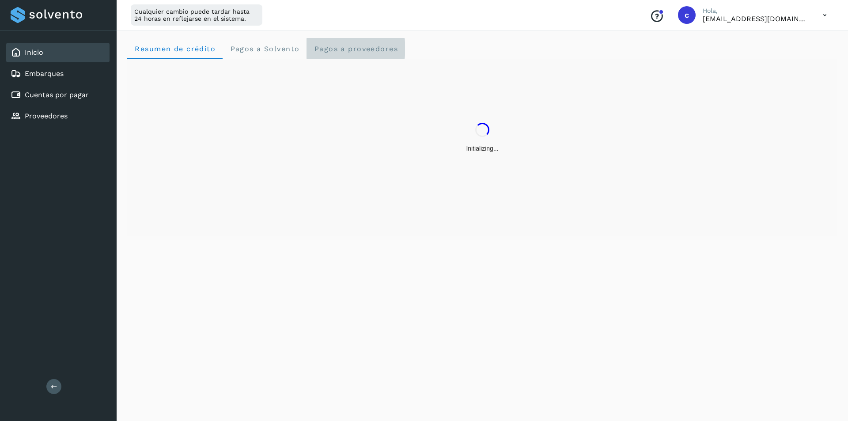
click at [353, 49] on span "Pagos a proveedores" at bounding box center [355, 49] width 84 height 8
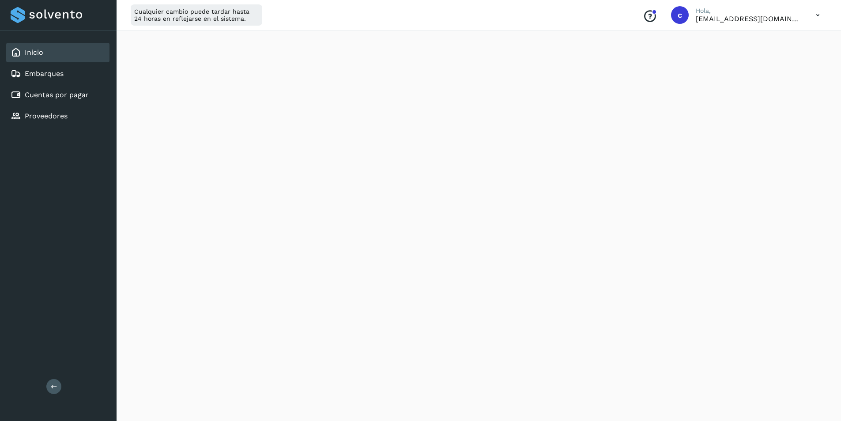
scroll to position [266, 0]
